Goal: Information Seeking & Learning: Compare options

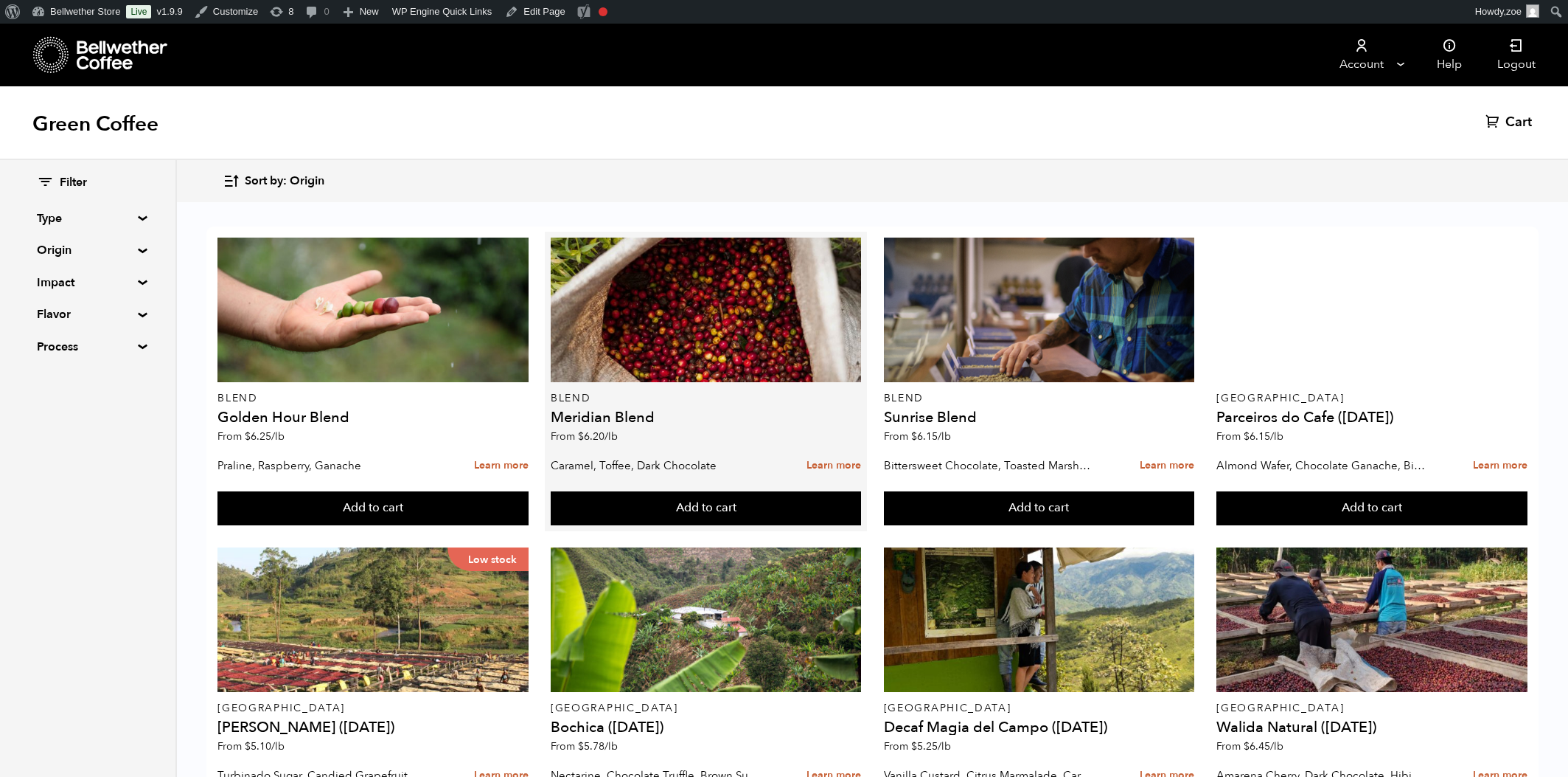
scroll to position [722, 0]
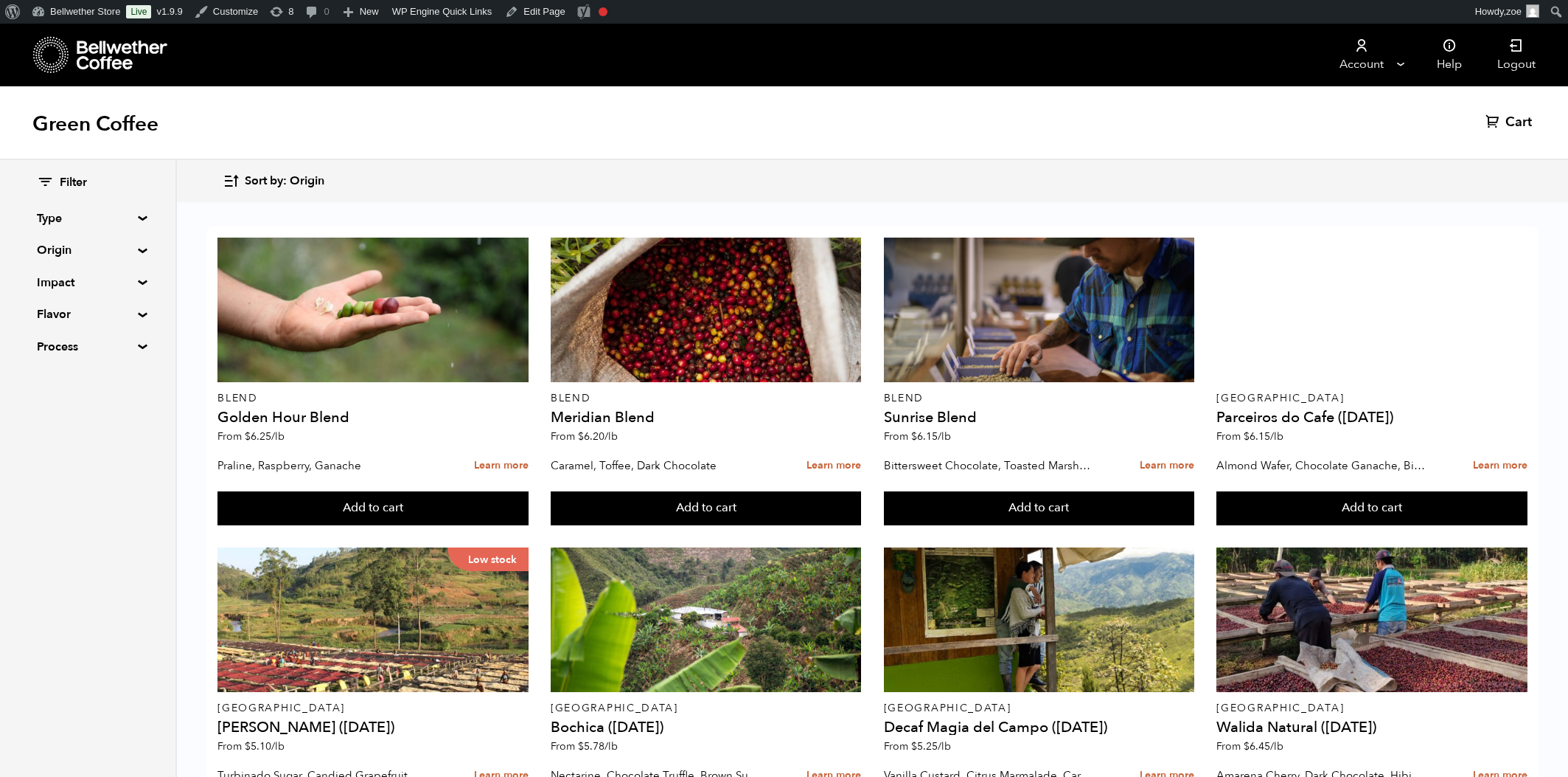
drag, startPoint x: 757, startPoint y: 672, endPoint x: 551, endPoint y: 602, distance: 217.6
copy article "Guatemala ASPROGUATE (JUN 25) From $ 5.90 /lb Milk Chocolate, Valencia Orange, …"
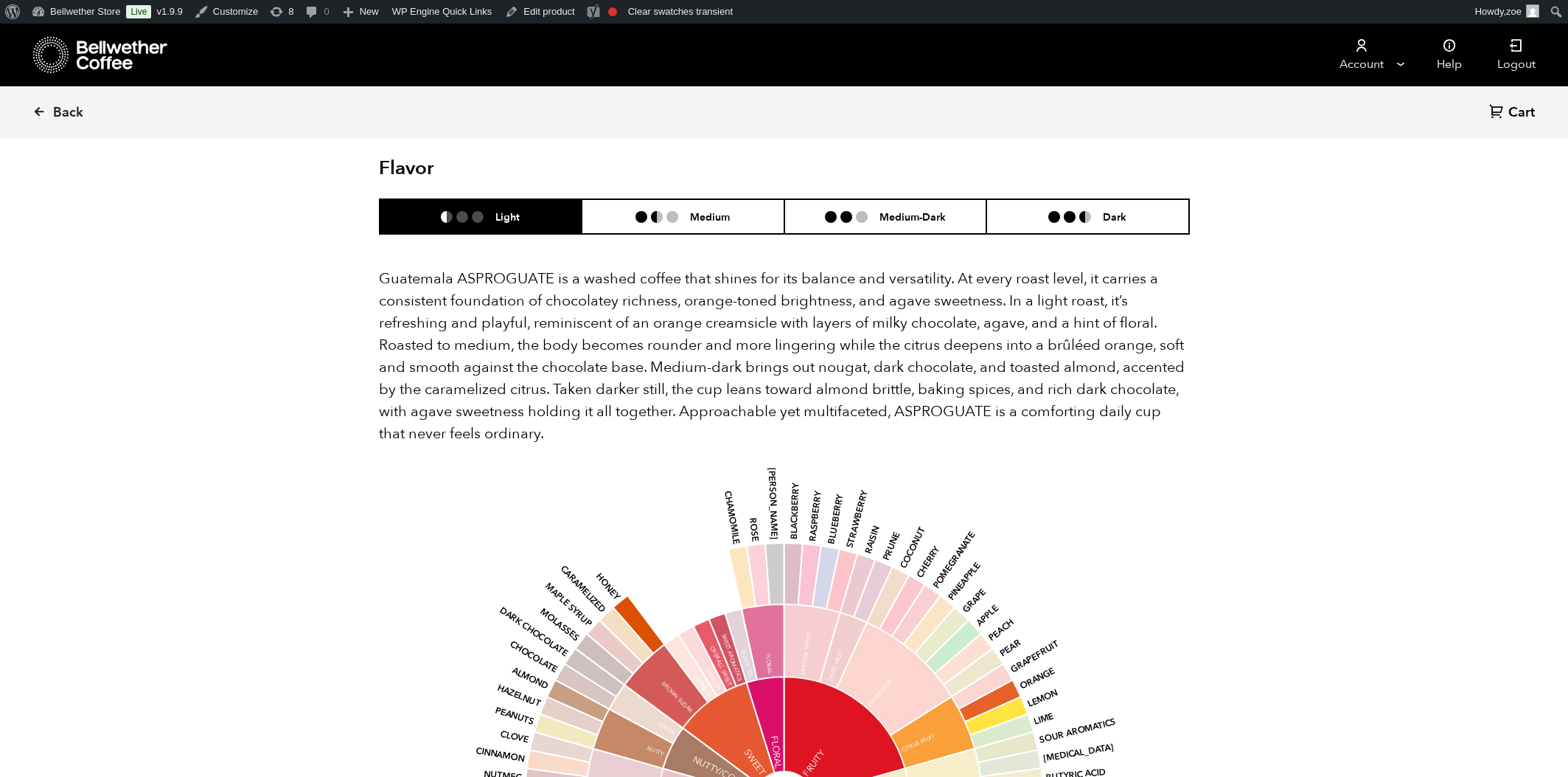
scroll to position [896, 0]
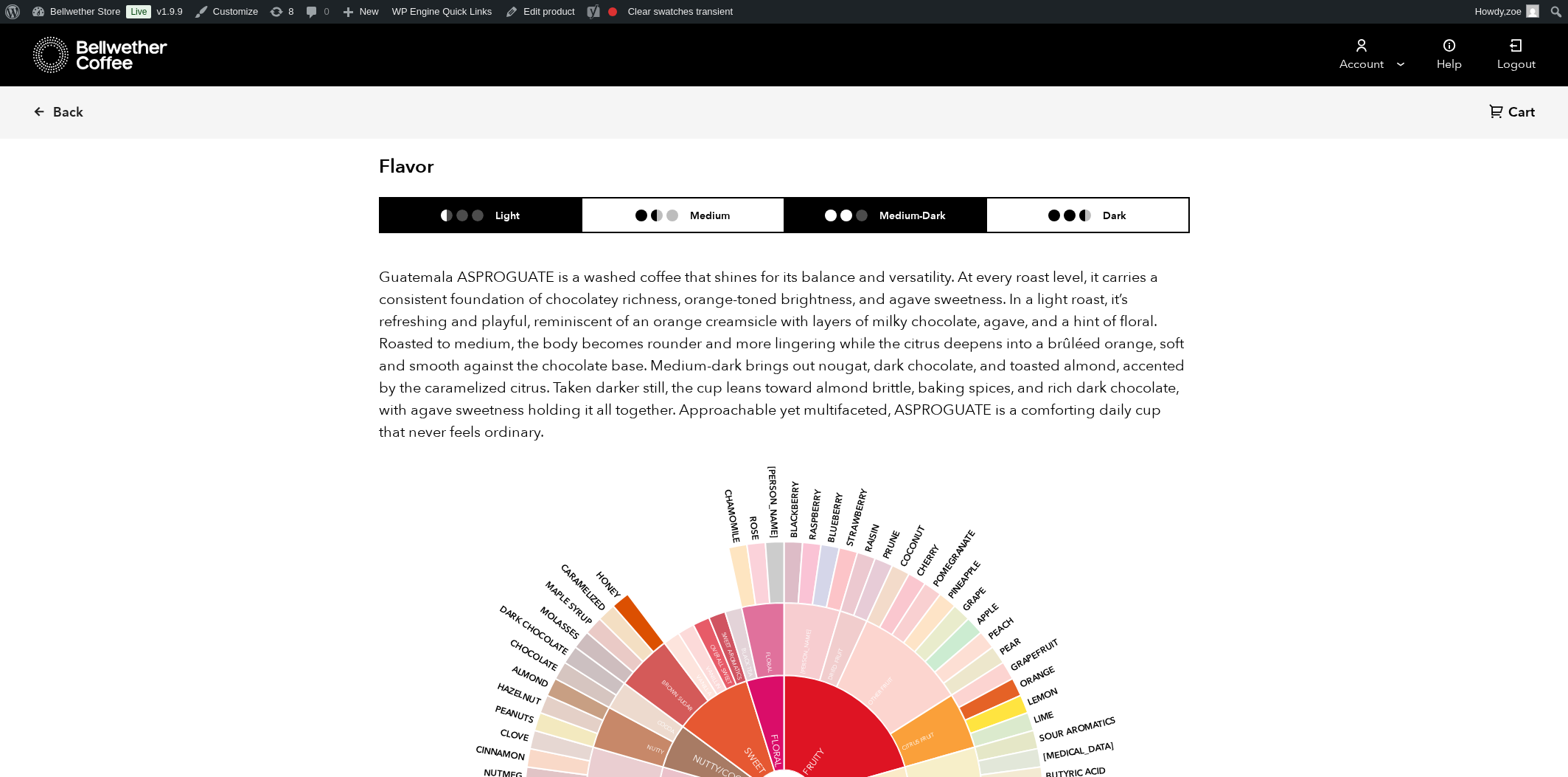
click at [864, 207] on li "Medium-Dark" at bounding box center [886, 215] width 203 height 34
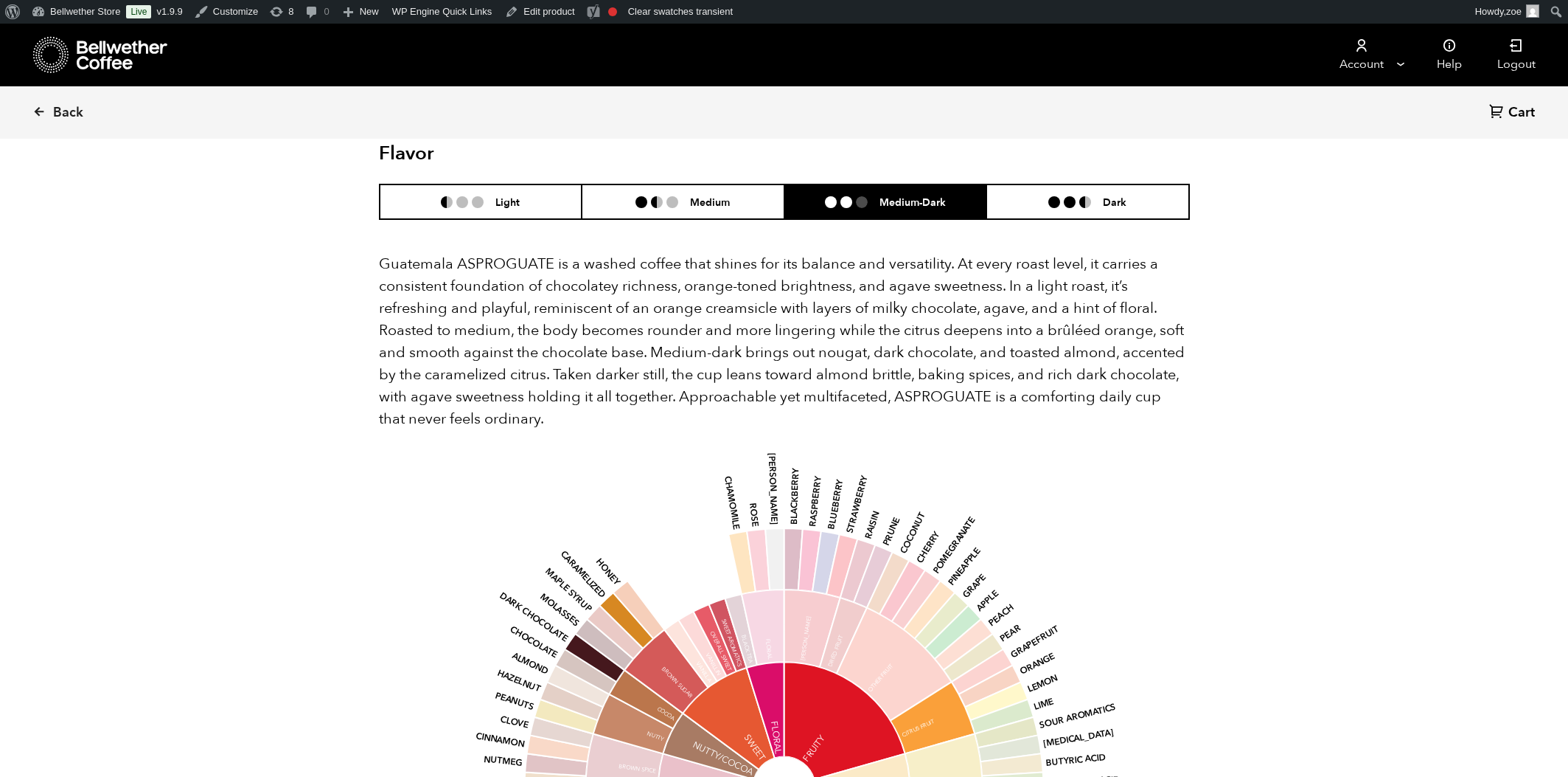
scroll to position [905, 0]
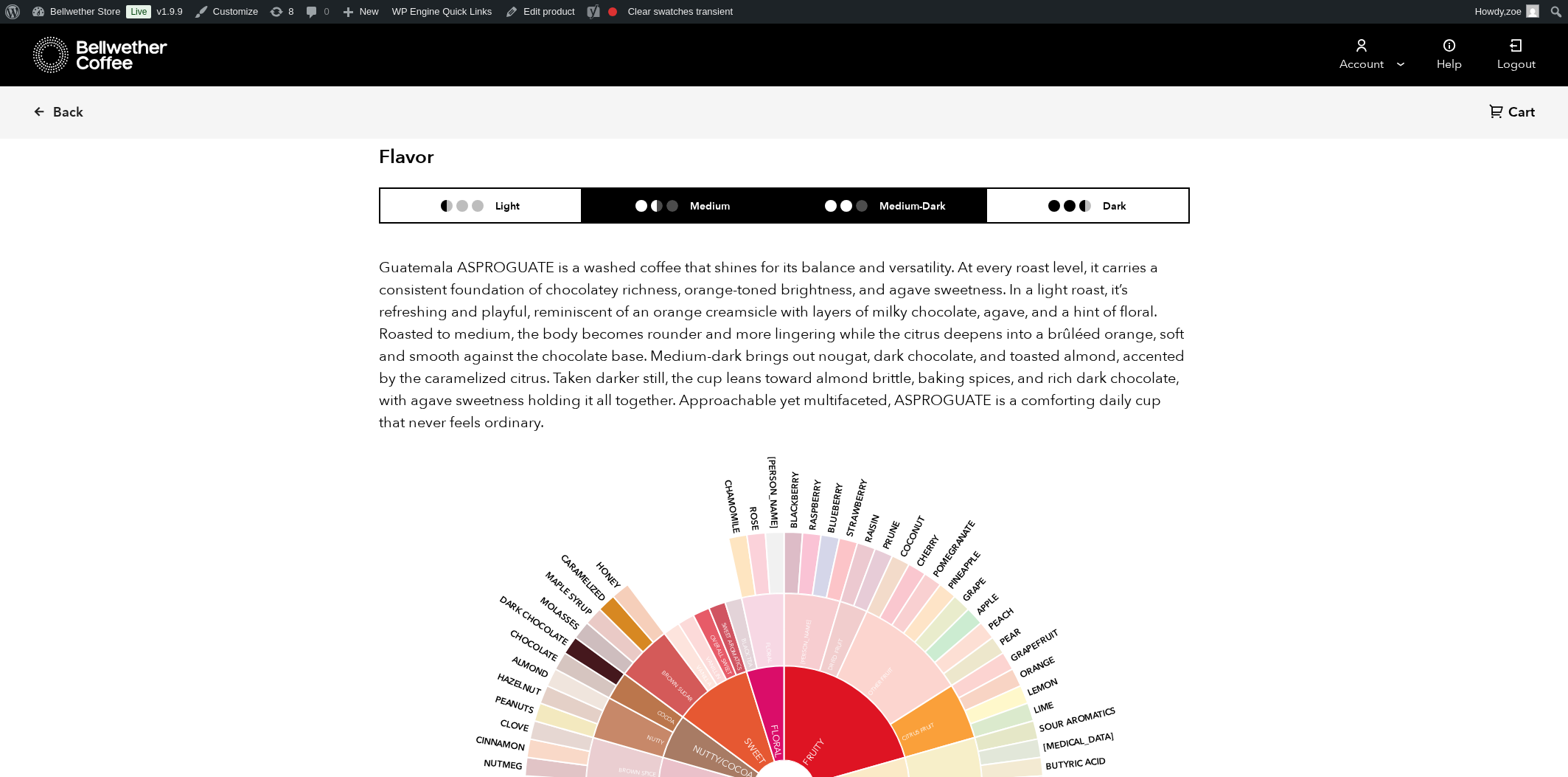
click at [668, 202] on li at bounding box center [672, 205] width 12 height 12
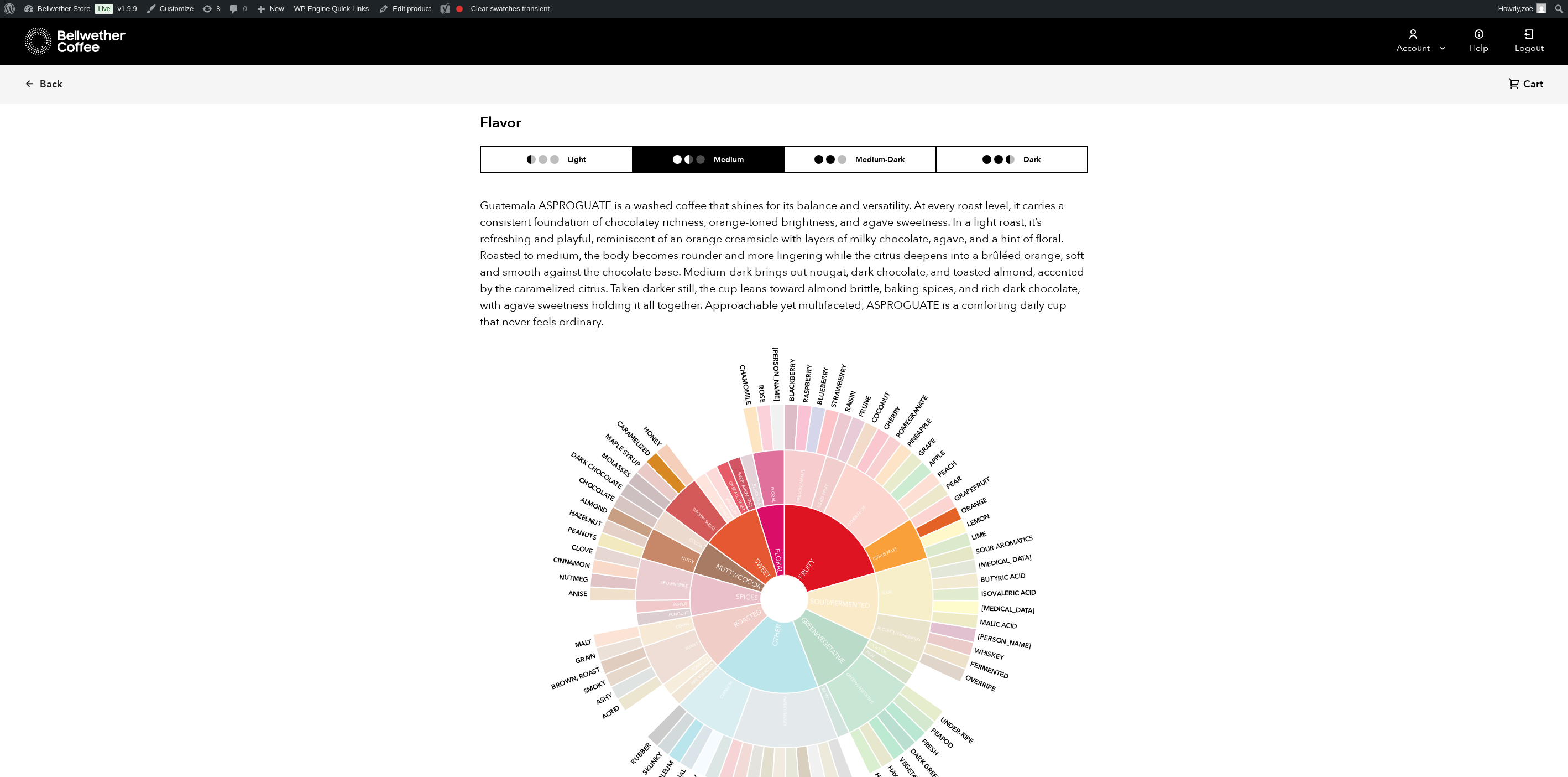
scroll to position [680, 0]
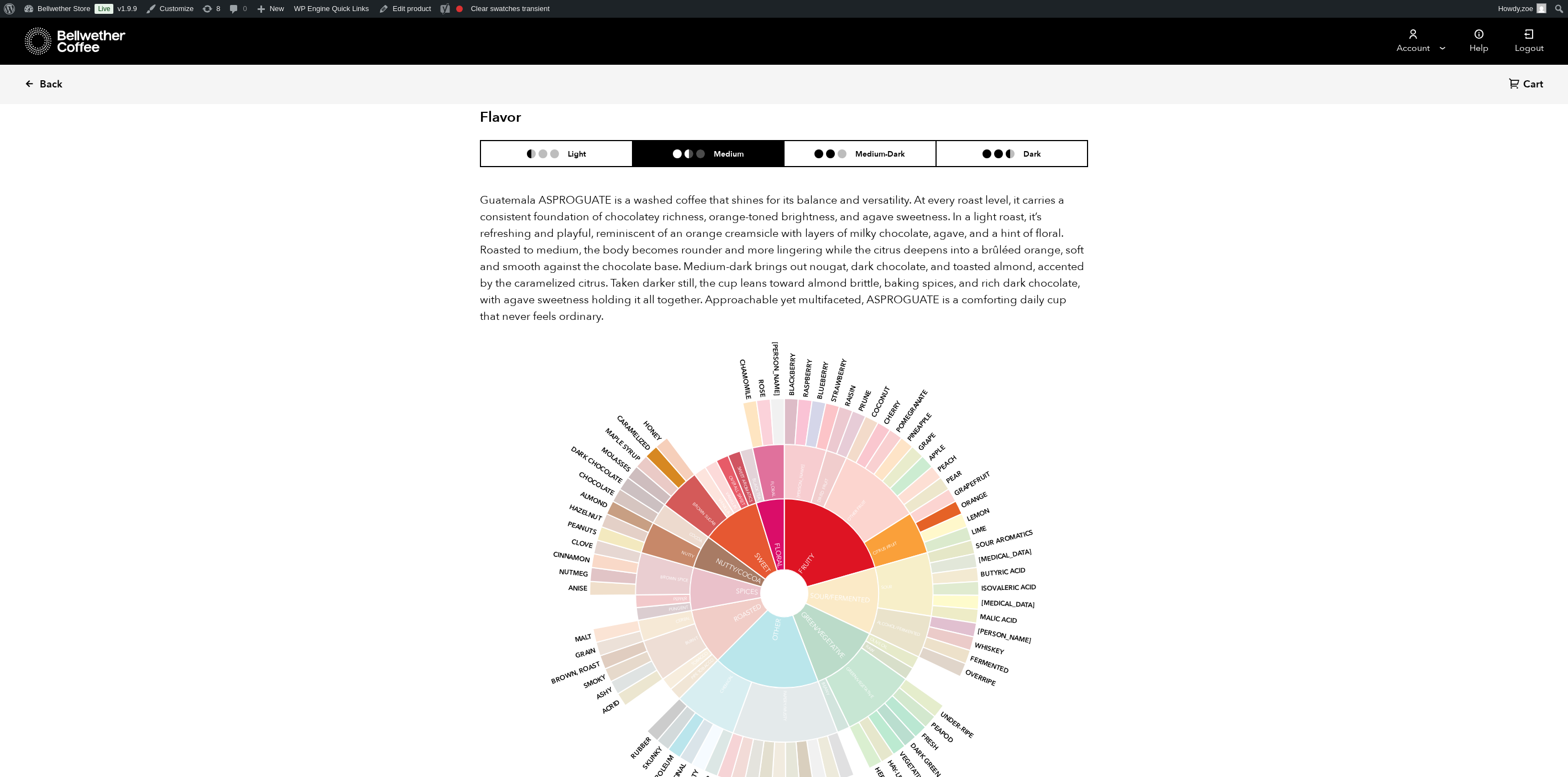
click at [49, 78] on span "Back" at bounding box center [51, 85] width 22 height 14
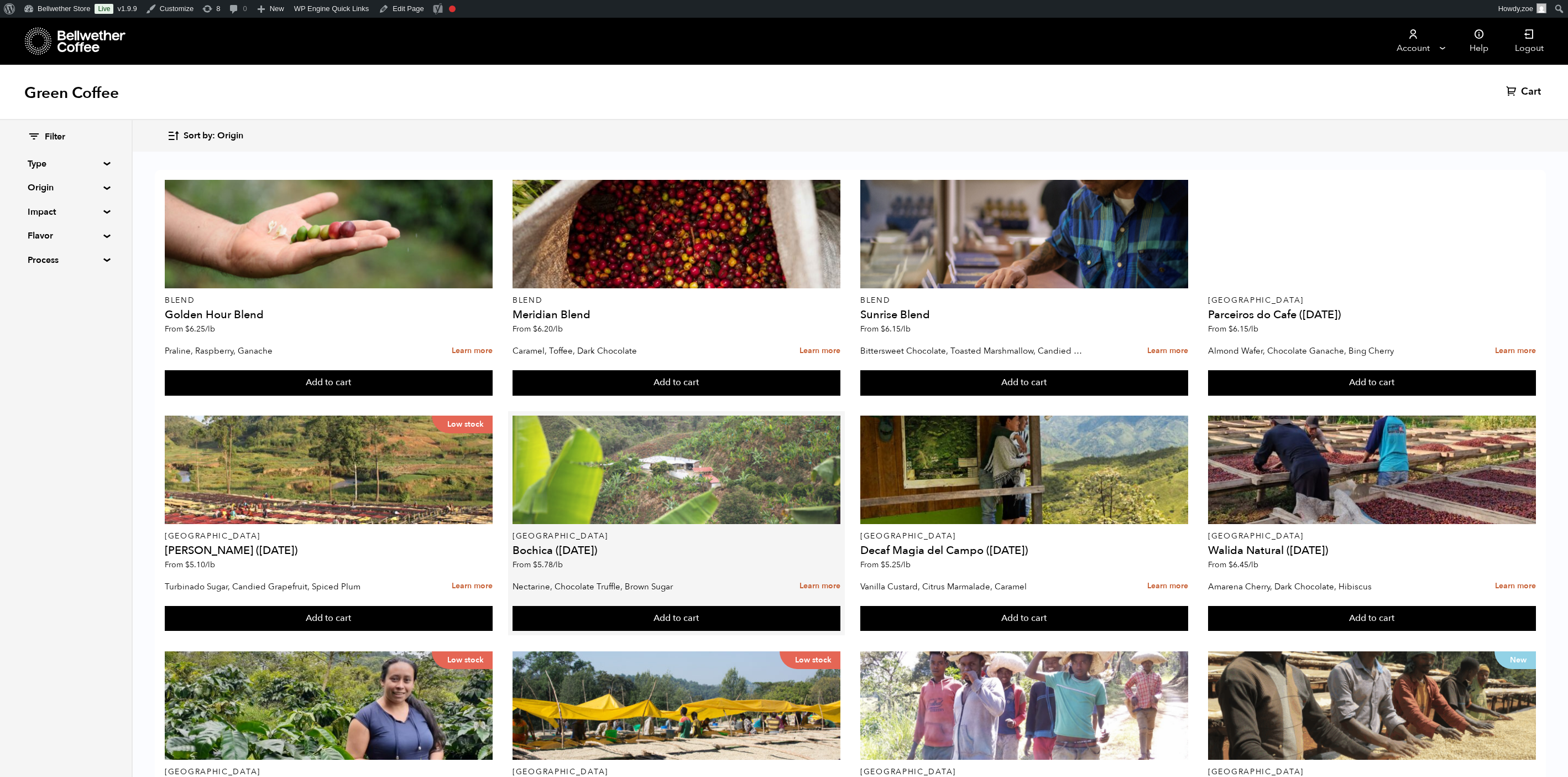
click at [657, 457] on div at bounding box center [676, 470] width 328 height 109
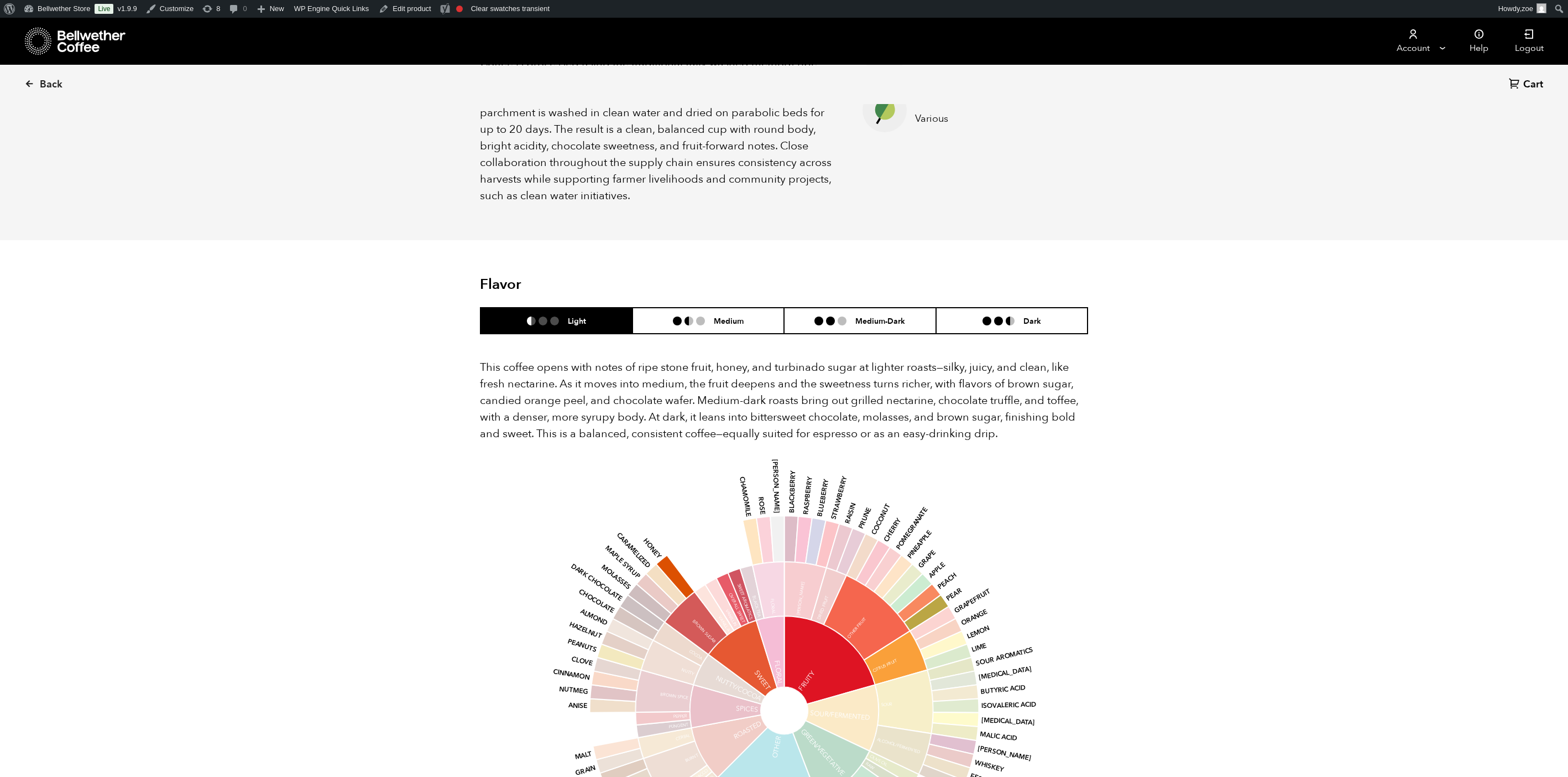
scroll to position [603, 0]
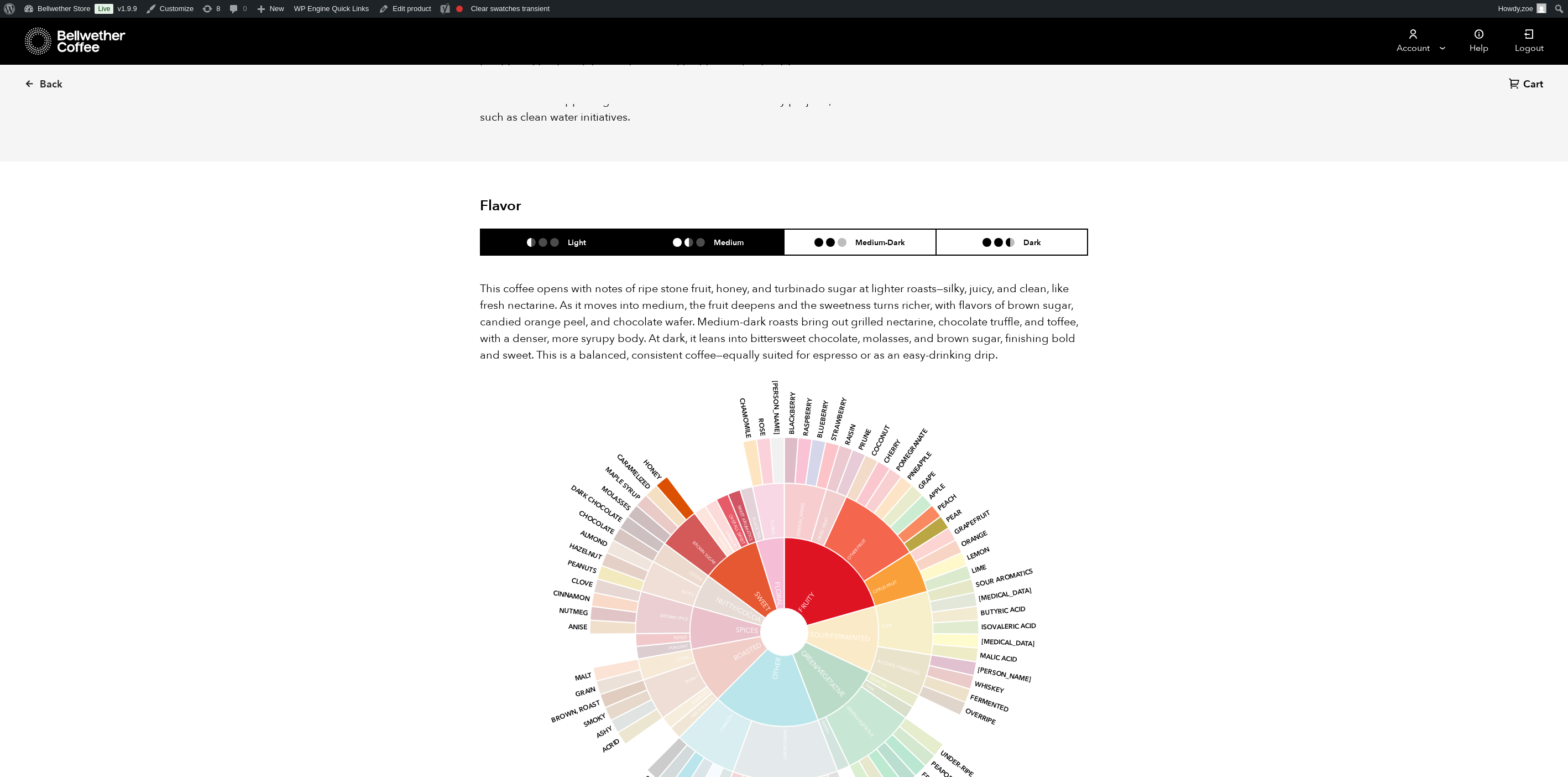
click at [721, 229] on li "Medium" at bounding box center [709, 242] width 152 height 26
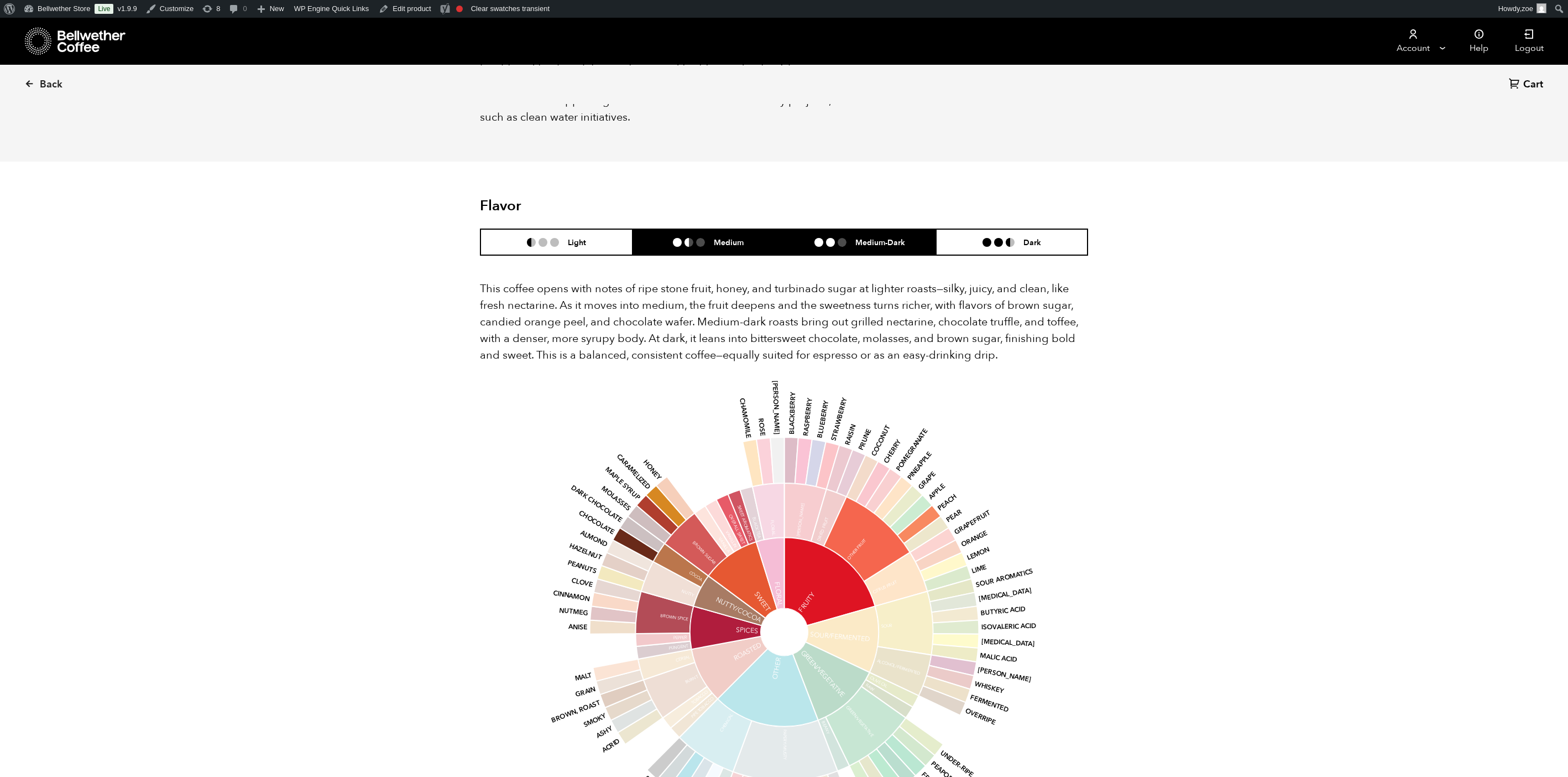
click at [874, 238] on h6 "Medium-Dark" at bounding box center [880, 242] width 50 height 10
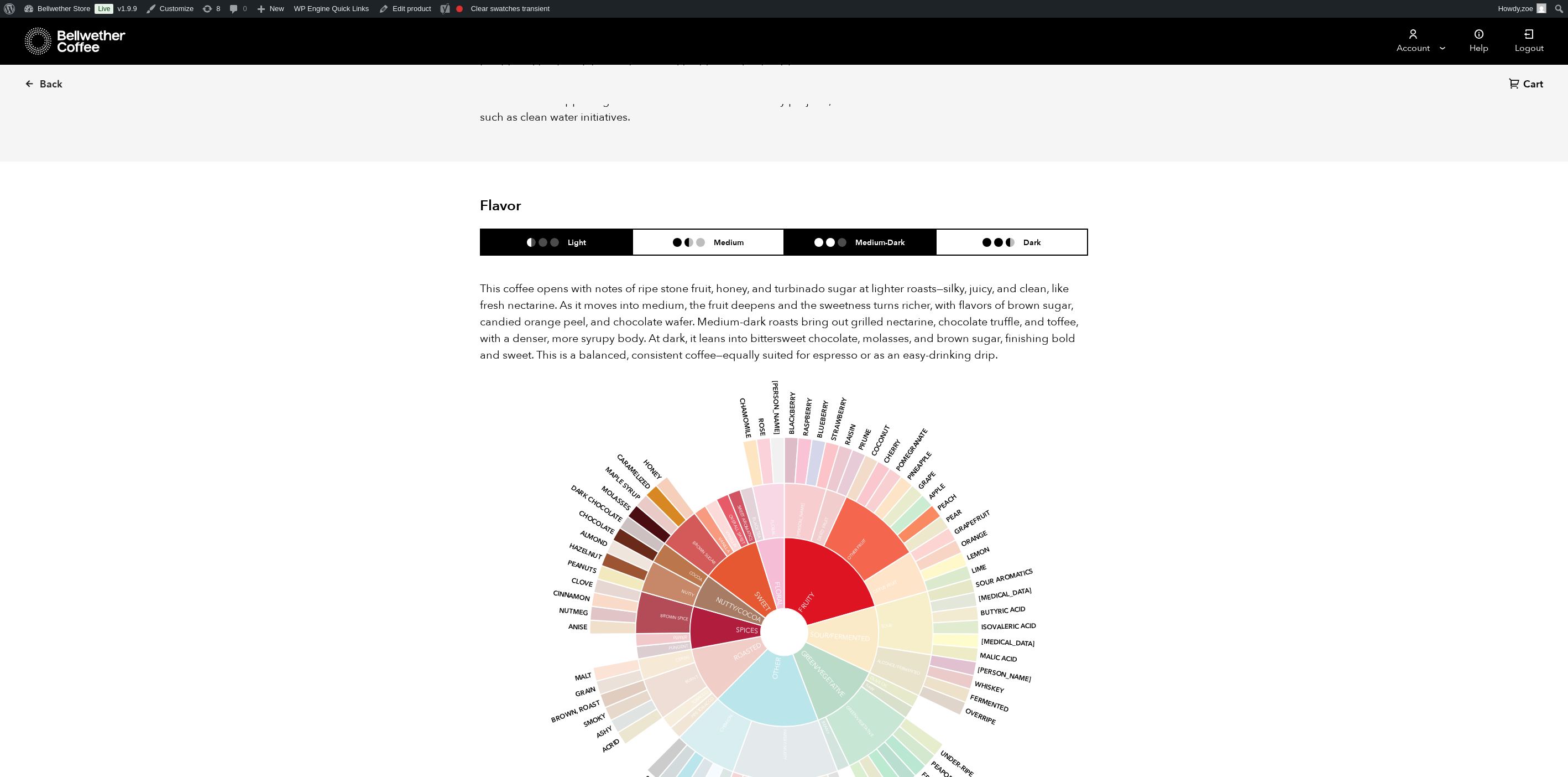
click at [555, 229] on li "Light" at bounding box center [557, 242] width 152 height 26
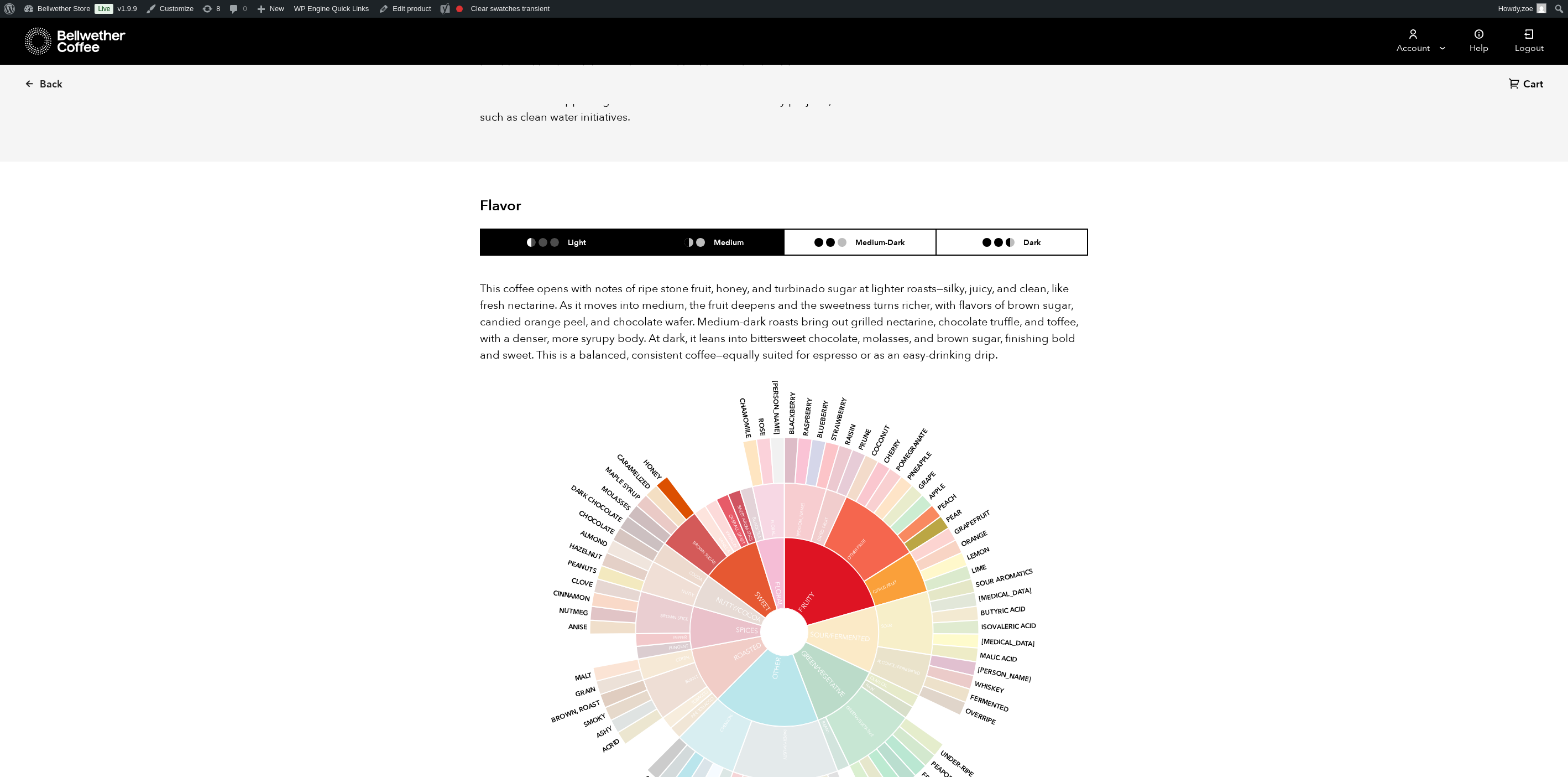
click at [691, 229] on li "Medium" at bounding box center [709, 242] width 152 height 26
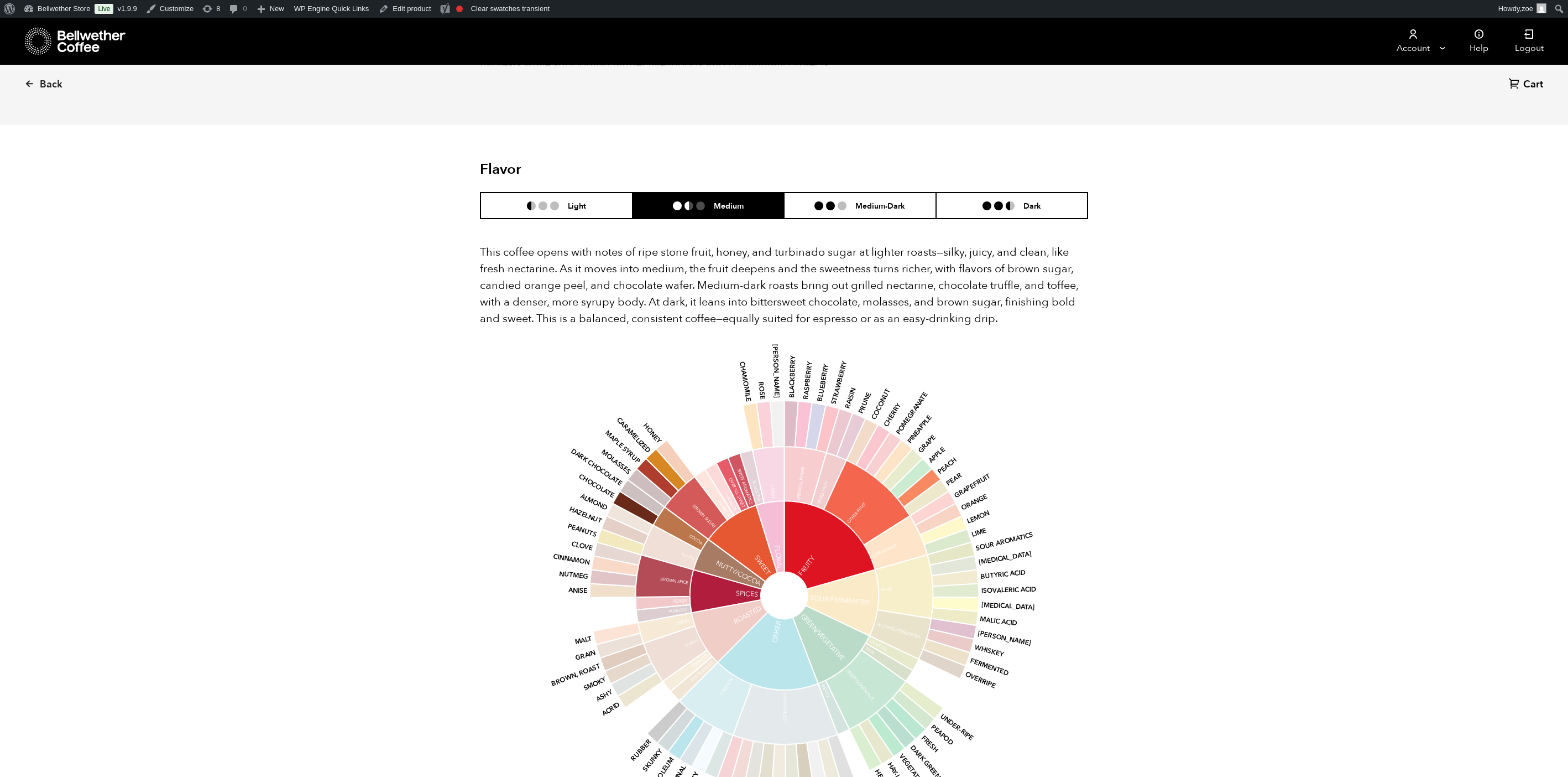
scroll to position [623, 0]
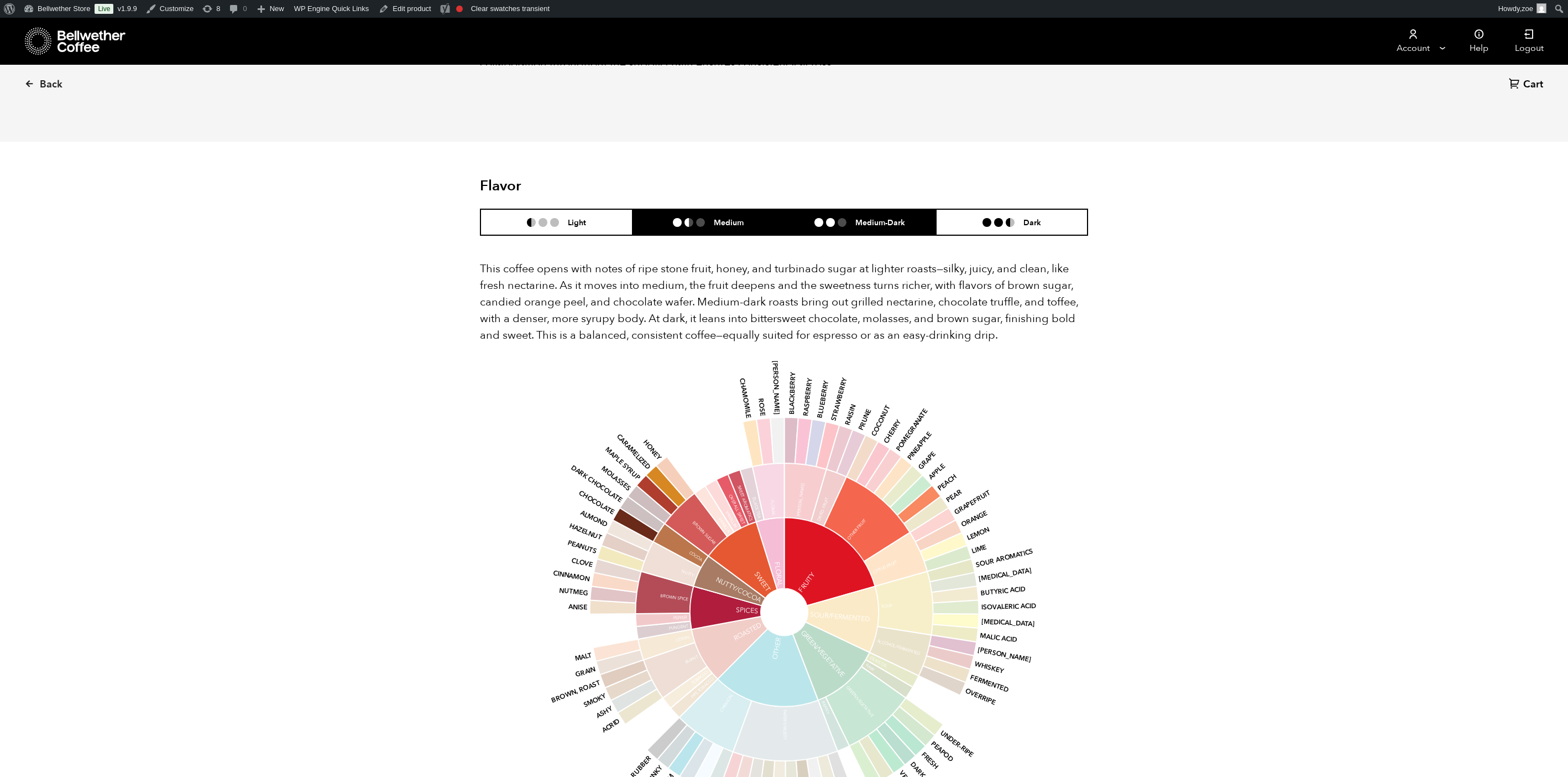
click at [874, 209] on li "Medium-Dark" at bounding box center [860, 222] width 152 height 26
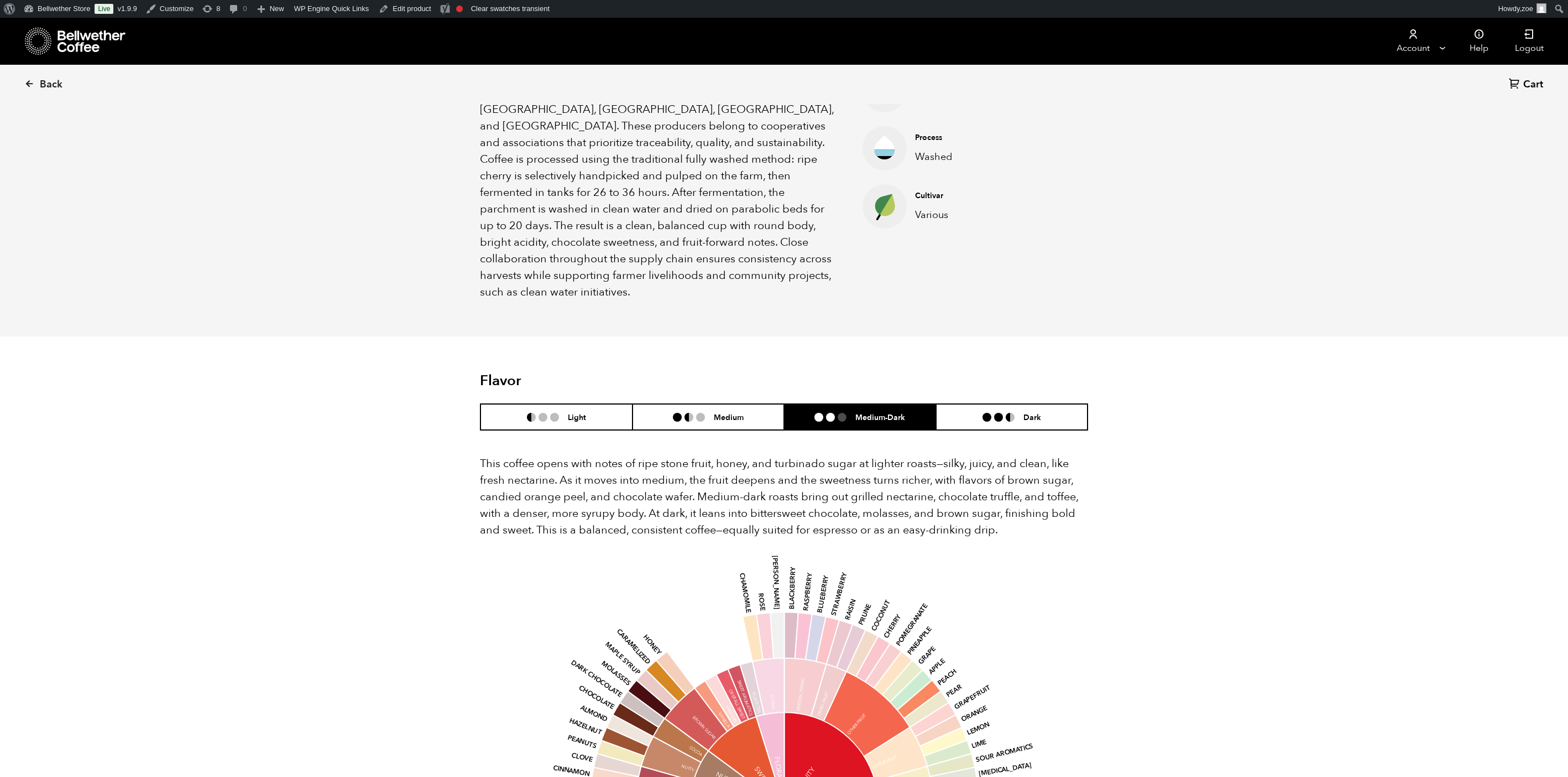
scroll to position [430, 0]
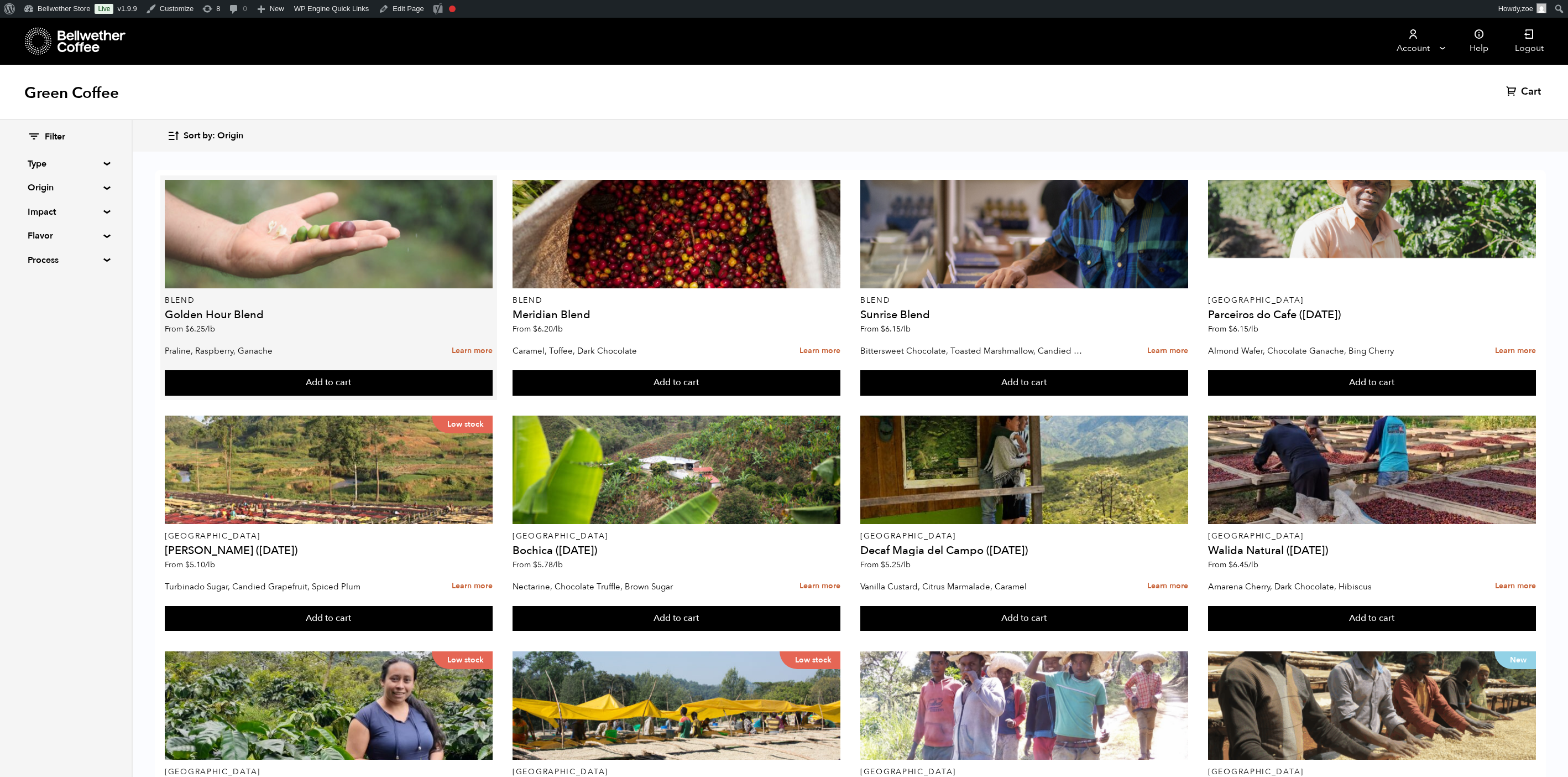
click at [290, 283] on div at bounding box center [328, 234] width 328 height 109
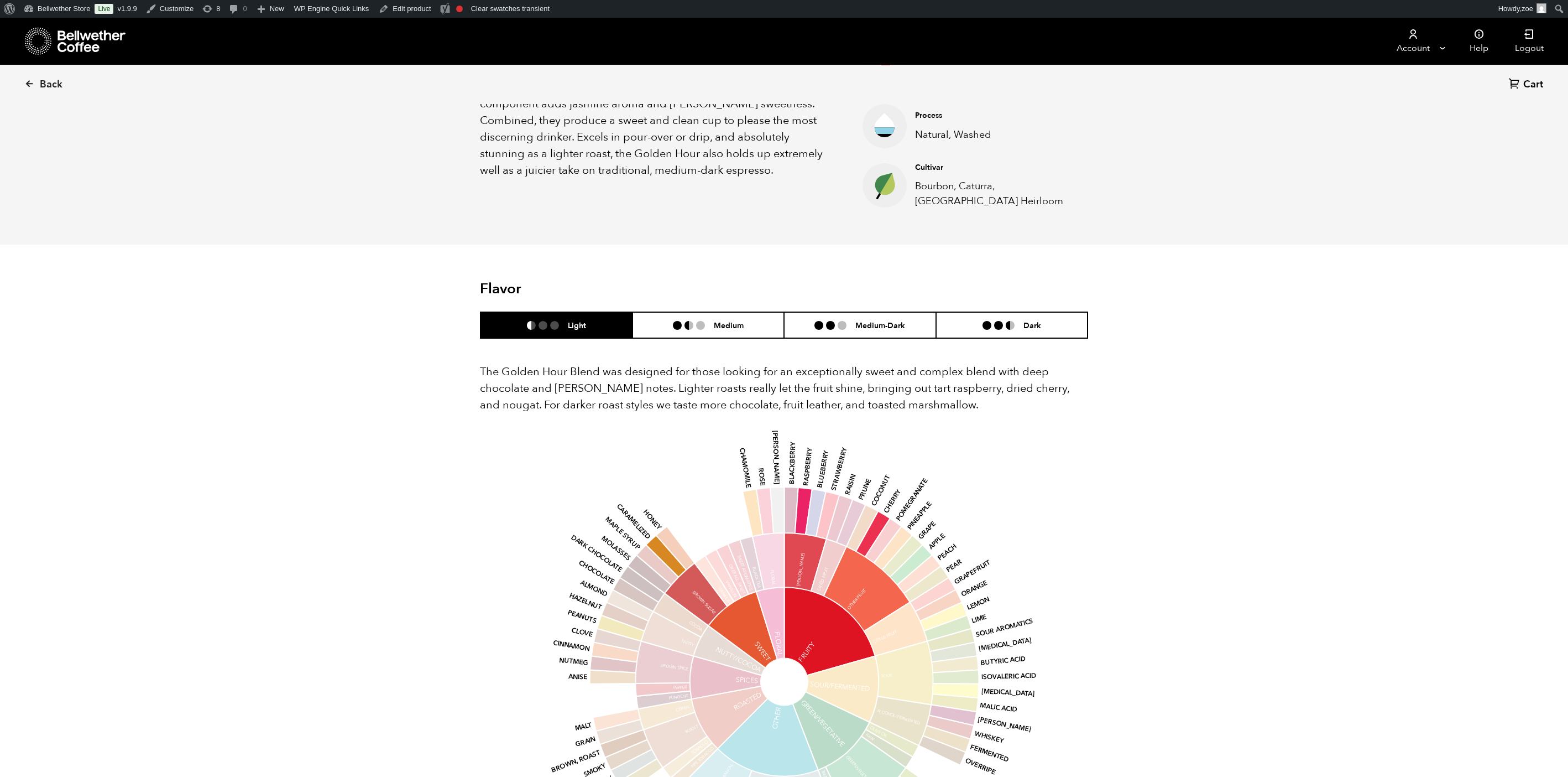
scroll to position [455, 0]
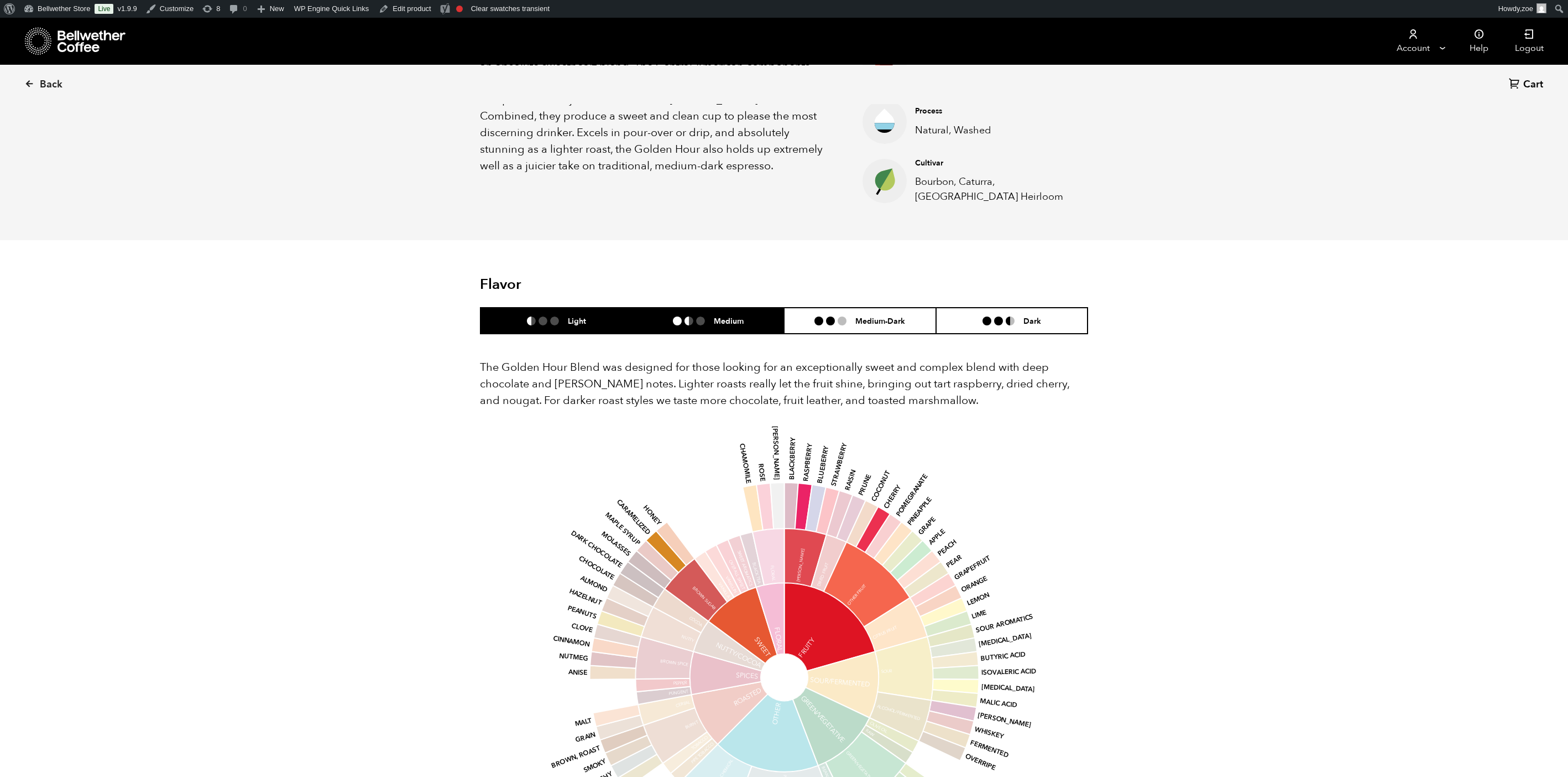
click at [724, 311] on li "Medium" at bounding box center [709, 320] width 152 height 26
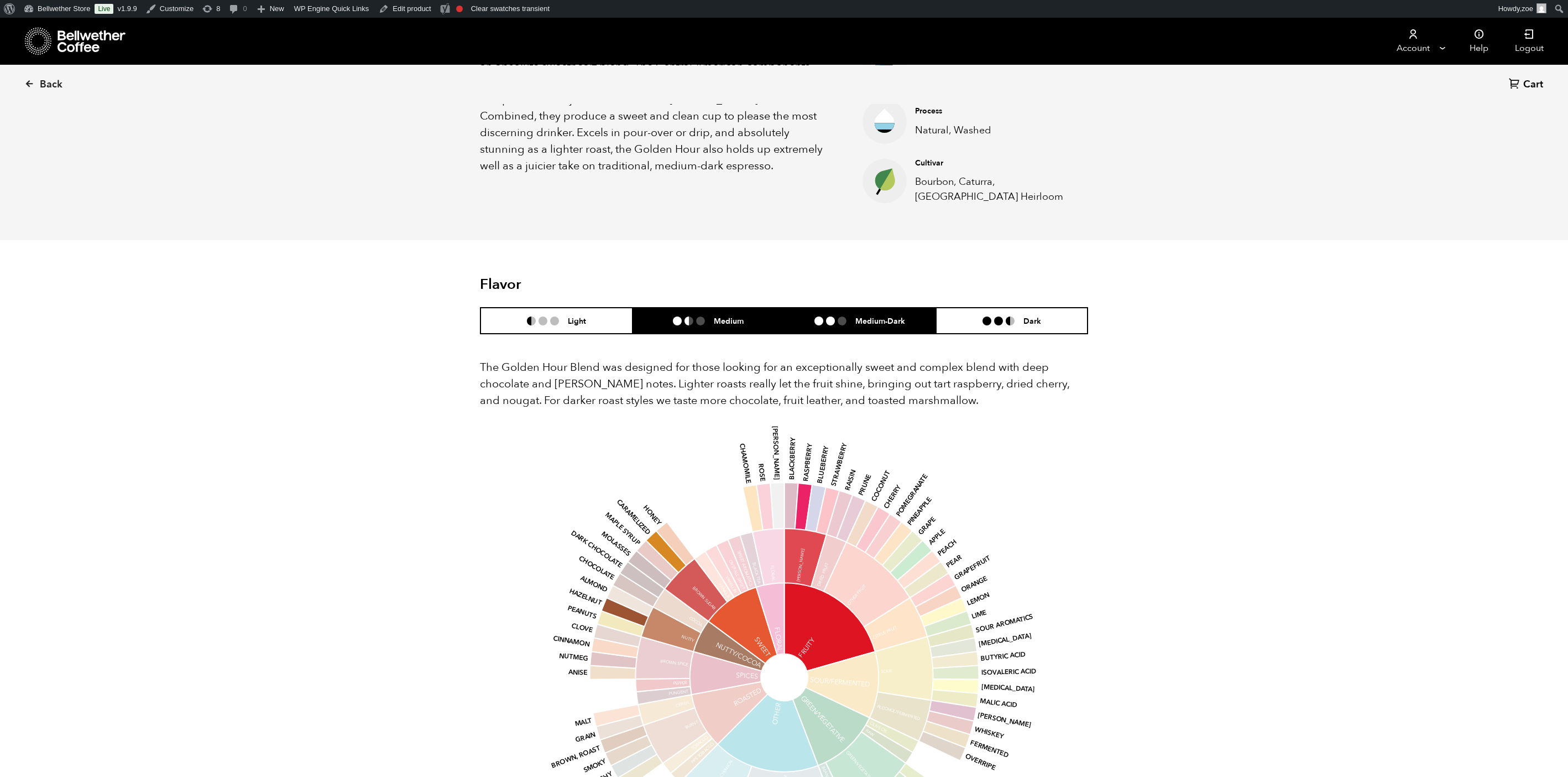
click at [857, 324] on h6 "Medium-Dark" at bounding box center [880, 321] width 50 height 10
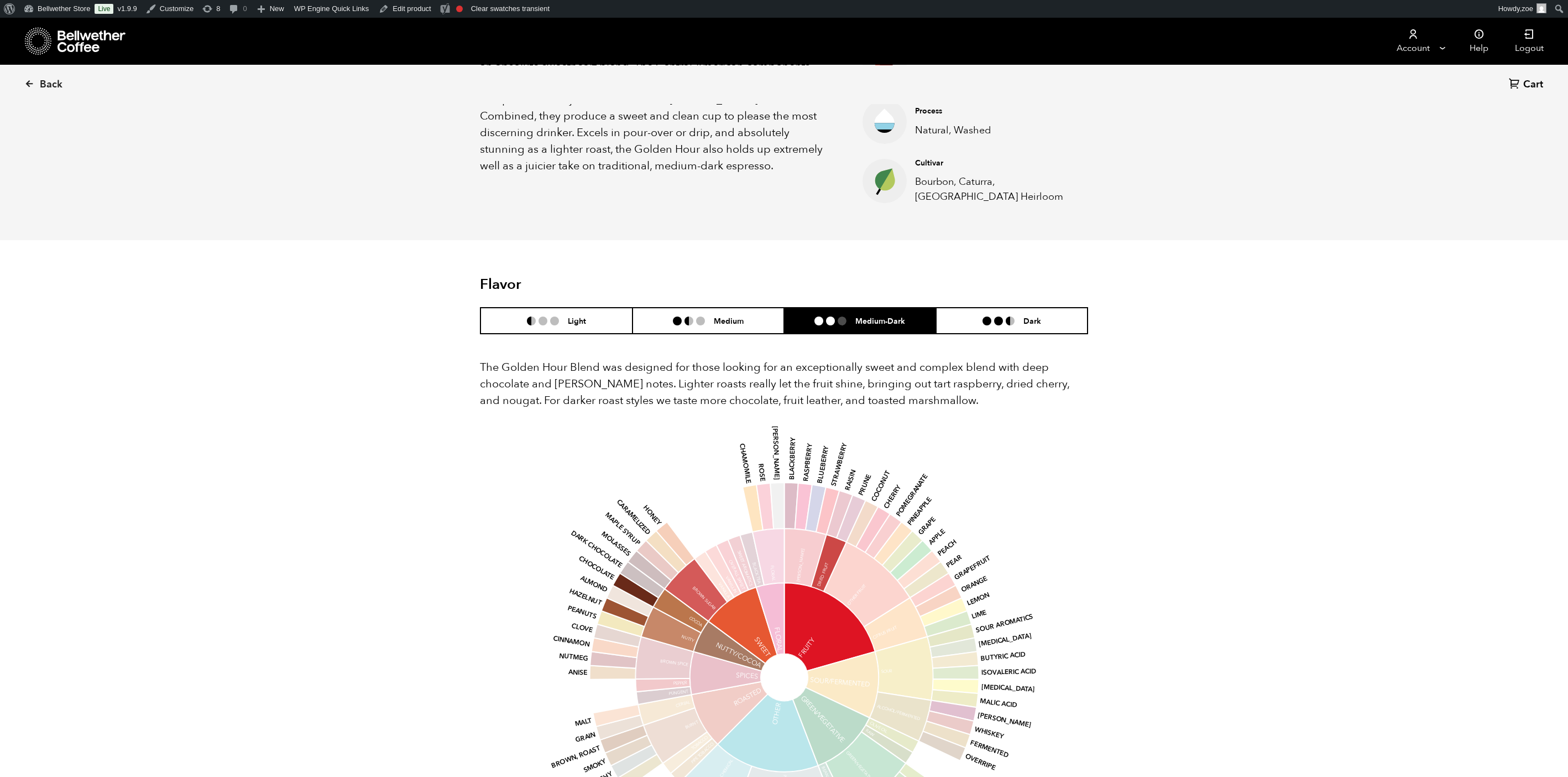
scroll to position [481, 589]
